Goal: Obtain resource: Download file/media

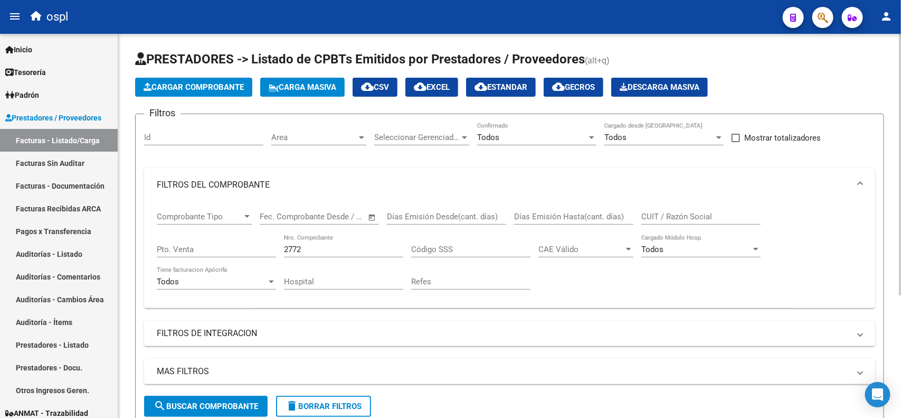
scroll to position [0, 201]
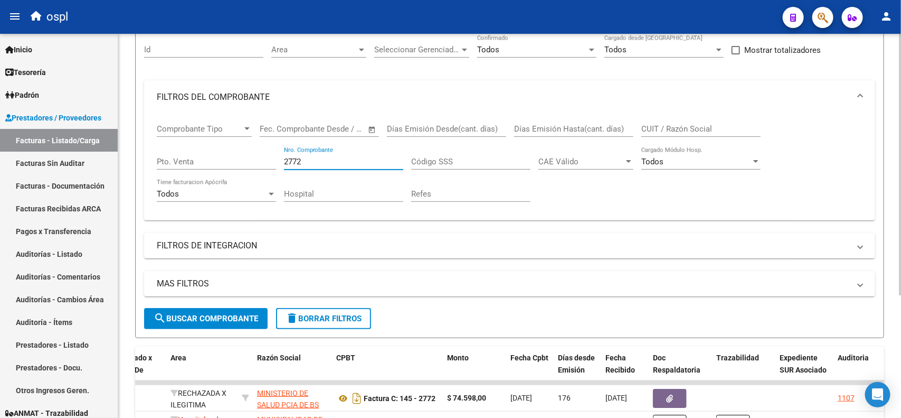
drag, startPoint x: 309, startPoint y: 158, endPoint x: 246, endPoint y: 161, distance: 63.4
click at [246, 161] on div "Comprobante Tipo Comprobante Tipo Fecha inicio – Fecha fin Fec. Comprobante Des…" at bounding box center [510, 163] width 706 height 98
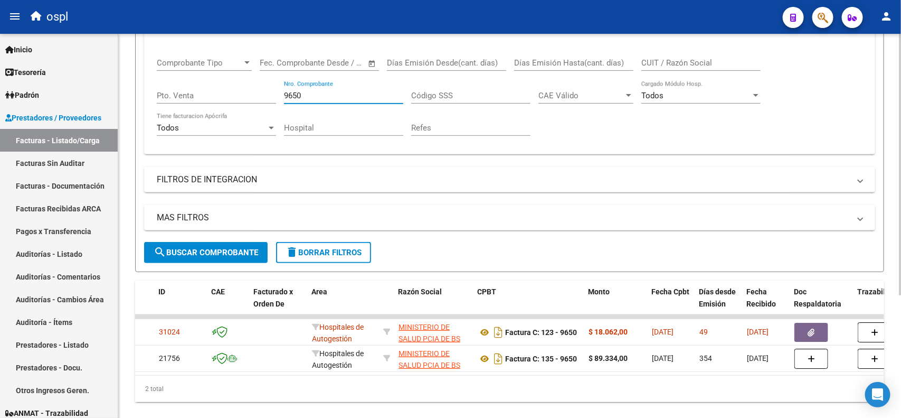
scroll to position [0, 62]
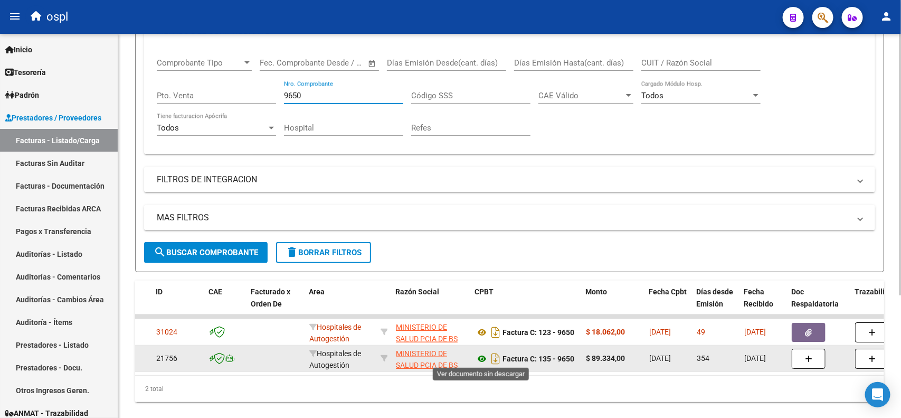
click at [482, 355] on icon at bounding box center [482, 358] width 14 height 13
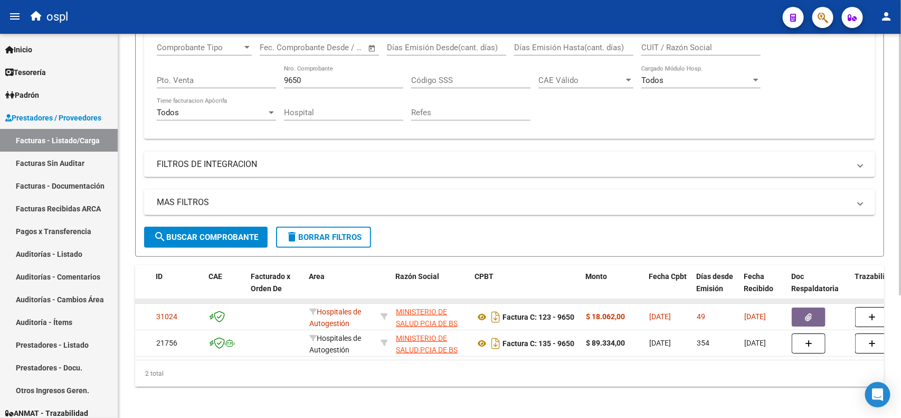
scroll to position [180, 0]
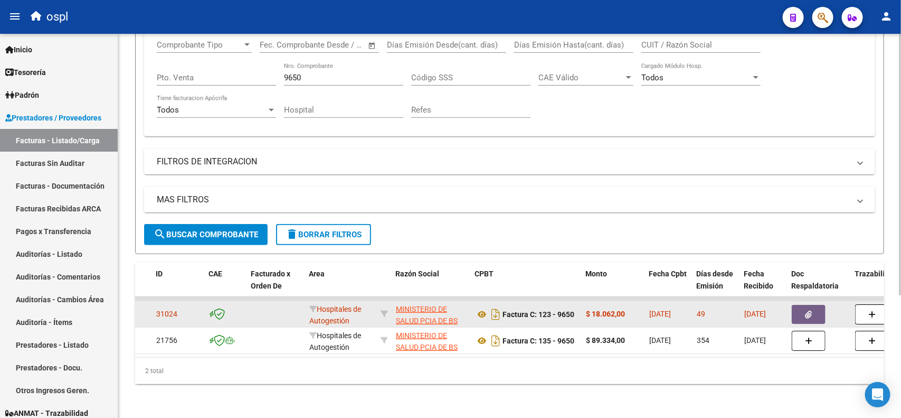
click at [801, 305] on button "button" at bounding box center [809, 314] width 34 height 19
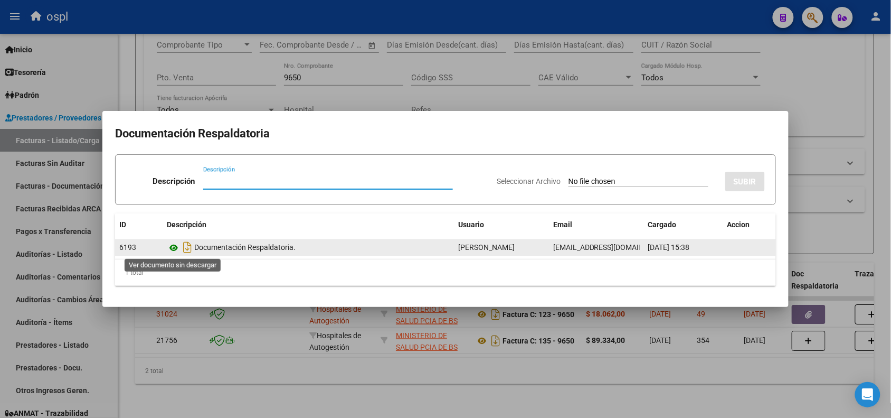
click at [169, 244] on icon at bounding box center [174, 247] width 14 height 13
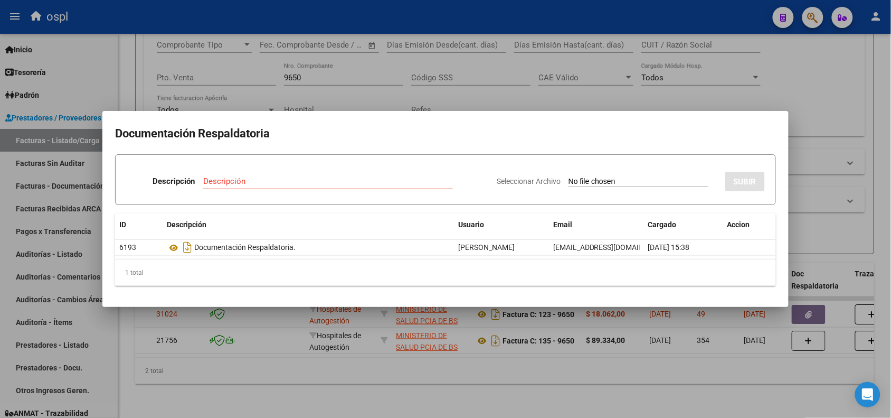
click at [552, 25] on div at bounding box center [445, 209] width 891 height 418
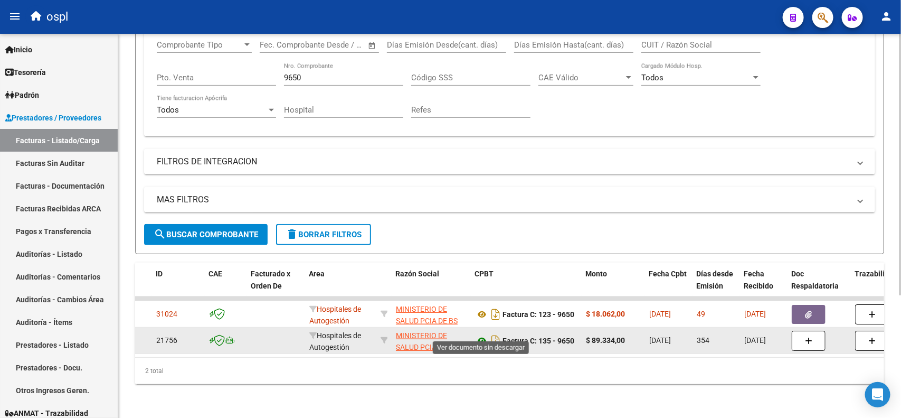
click at [480, 334] on icon at bounding box center [482, 340] width 14 height 13
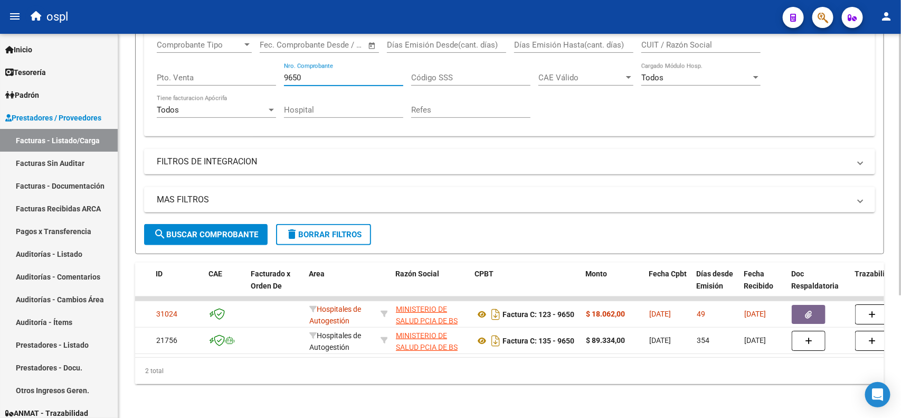
drag, startPoint x: 335, startPoint y: 67, endPoint x: 279, endPoint y: 69, distance: 56.5
click at [279, 69] on div "Comprobante Tipo Comprobante Tipo Fecha inicio – Fecha fin Fec. Comprobante Des…" at bounding box center [510, 79] width 706 height 98
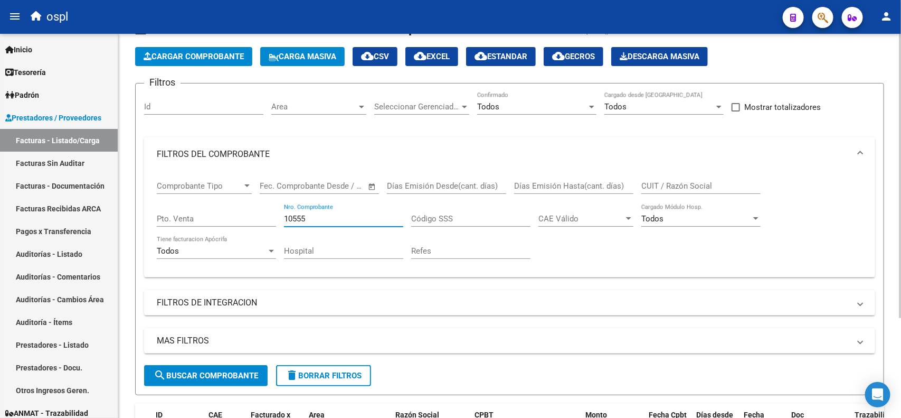
scroll to position [3, 0]
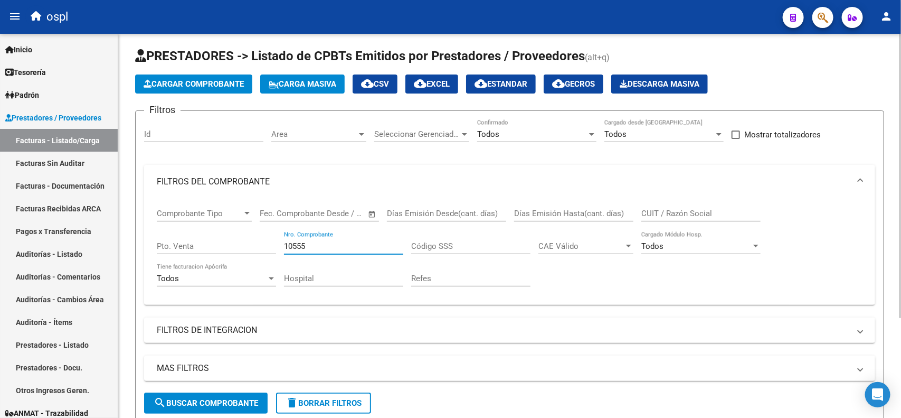
drag, startPoint x: 325, startPoint y: 243, endPoint x: 301, endPoint y: 244, distance: 23.8
click at [301, 244] on input "10555" at bounding box center [343, 246] width 119 height 10
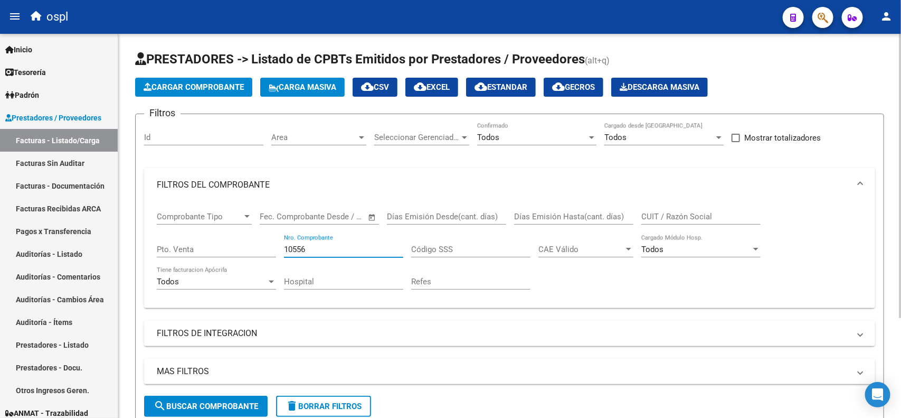
drag, startPoint x: 330, startPoint y: 247, endPoint x: 231, endPoint y: 247, distance: 99.3
click at [231, 247] on div "Comprobante Tipo Comprobante Tipo Fecha inicio – Fecha fin Fec. Comprobante Des…" at bounding box center [510, 251] width 706 height 98
type input "1"
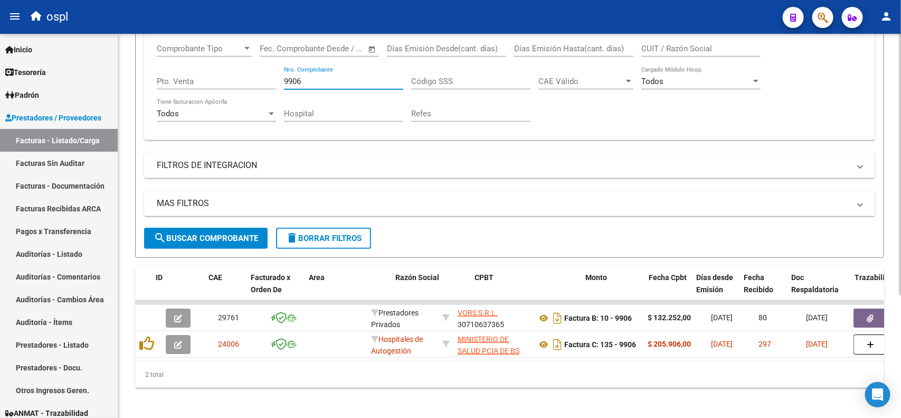
scroll to position [180, 0]
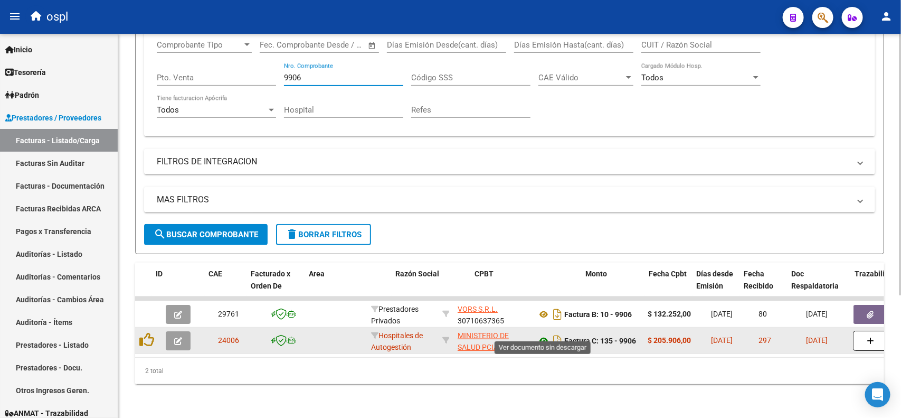
click at [544, 334] on icon at bounding box center [544, 340] width 14 height 13
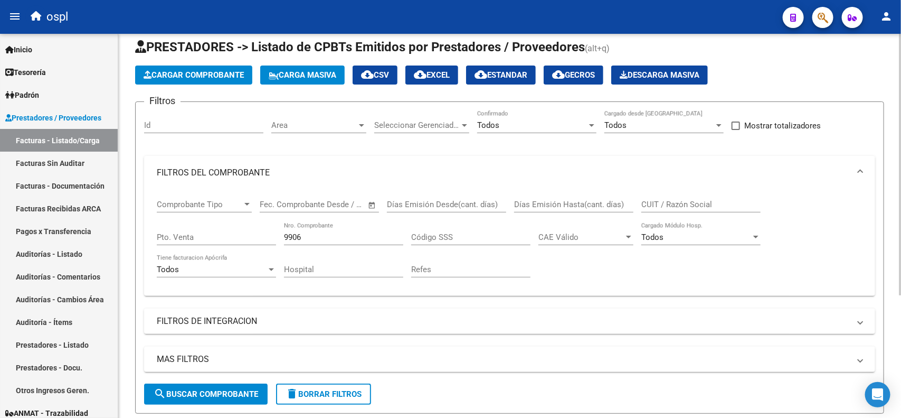
scroll to position [0, 0]
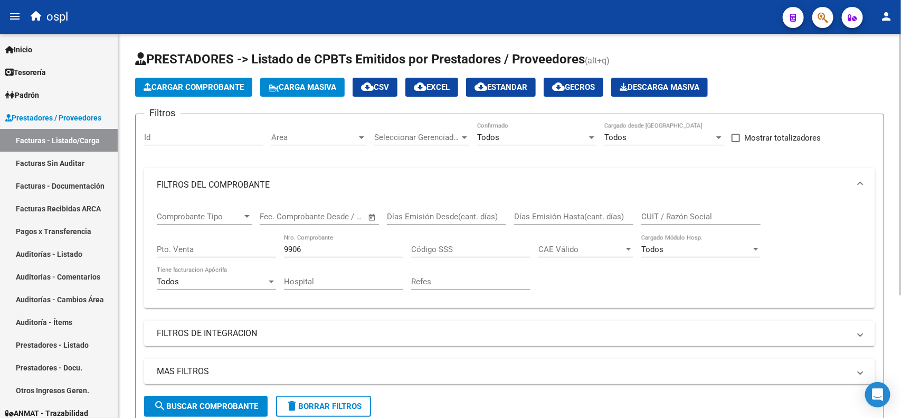
click at [322, 252] on div "9906 Nro. Comprobante" at bounding box center [343, 245] width 119 height 23
drag, startPoint x: 321, startPoint y: 251, endPoint x: 247, endPoint y: 225, distance: 78.5
click at [250, 250] on div "Comprobante Tipo Comprobante Tipo Fecha inicio – Fecha fin Fec. Comprobante Des…" at bounding box center [510, 251] width 706 height 98
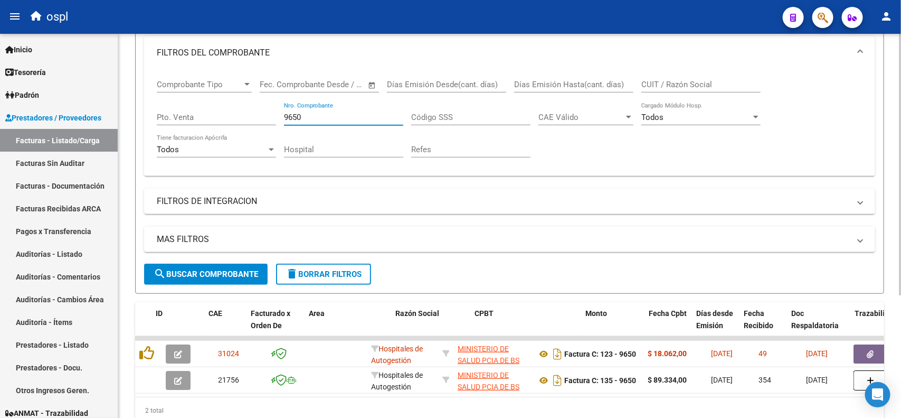
scroll to position [180, 0]
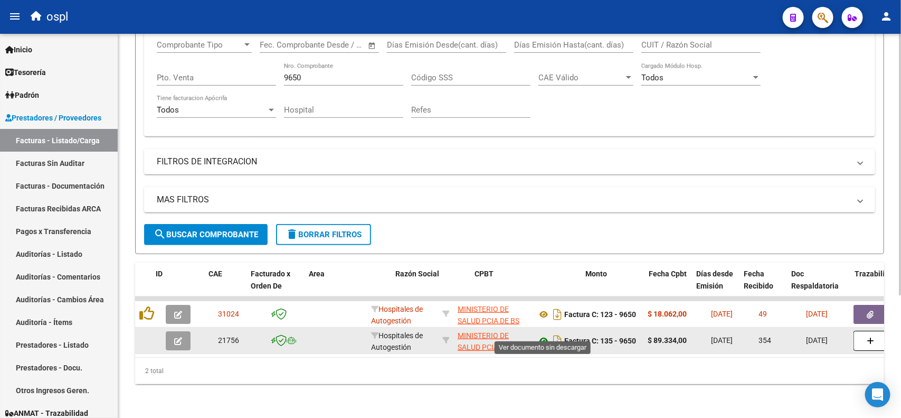
click at [542, 334] on icon at bounding box center [544, 340] width 14 height 13
click at [547, 334] on icon at bounding box center [544, 340] width 14 height 13
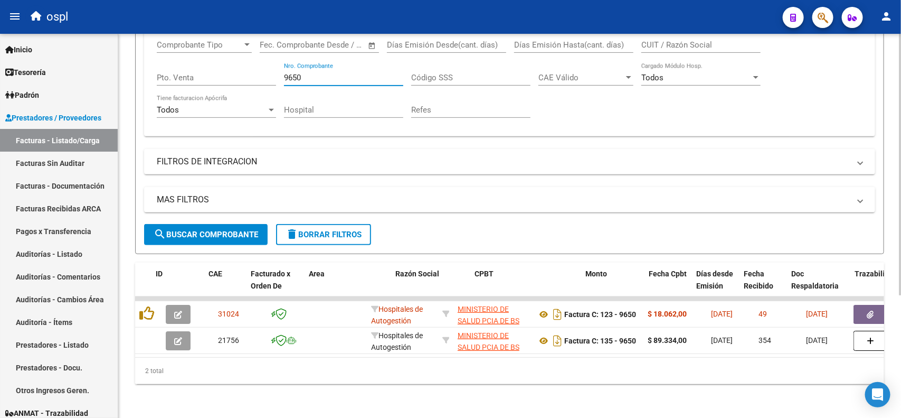
drag, startPoint x: 322, startPoint y: 63, endPoint x: 263, endPoint y: 68, distance: 59.3
click at [263, 68] on div "Comprobante Tipo Comprobante Tipo Fecha inicio – Fecha fin Fec. Comprobante Des…" at bounding box center [510, 79] width 706 height 98
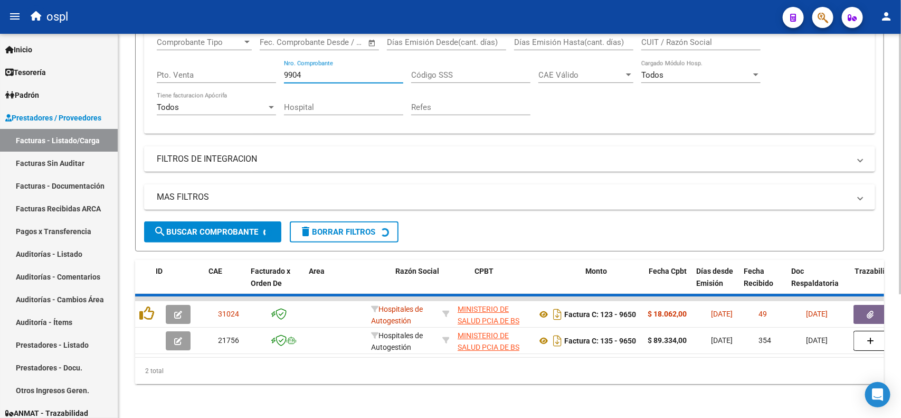
scroll to position [154, 0]
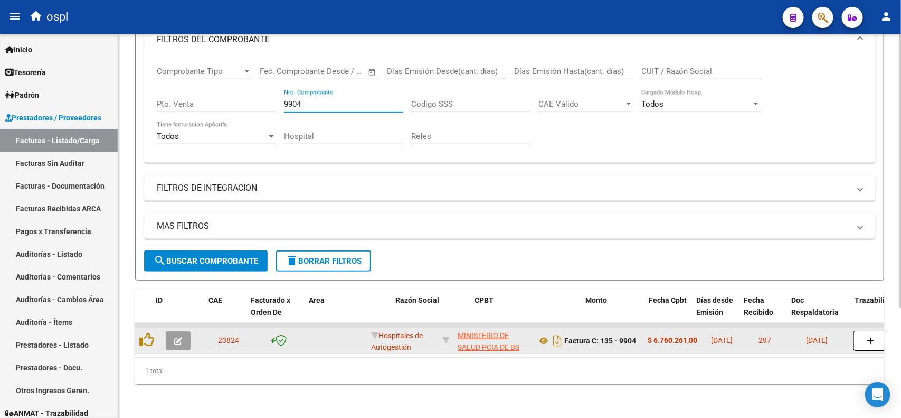
type input "9904"
drag, startPoint x: 653, startPoint y: 329, endPoint x: 697, endPoint y: 328, distance: 43.8
click at [697, 336] on strong "$ 6.760.261,00" at bounding box center [673, 340] width 50 height 8
copy strong "6.760.261,00"
